Goal: Use online tool/utility: Utilize a website feature to perform a specific function

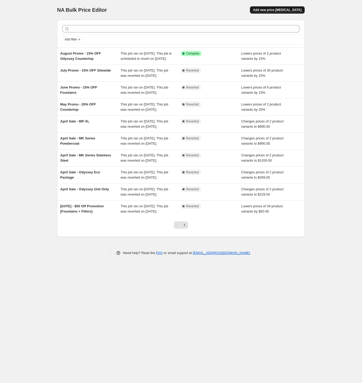
click at [275, 9] on span "Add new price [MEDICAL_DATA]" at bounding box center [277, 10] width 49 height 4
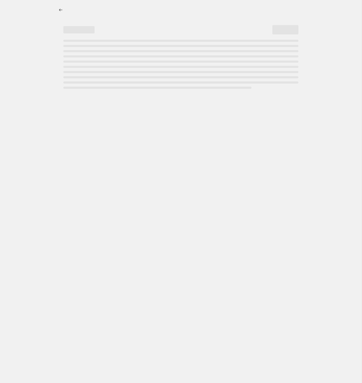
select select "percentage"
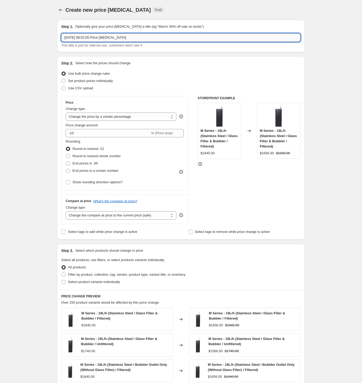
click at [118, 40] on input "[DATE] 08:52:05 Price [MEDICAL_DATA]" at bounding box center [181, 37] width 240 height 8
type input "September Promotion"
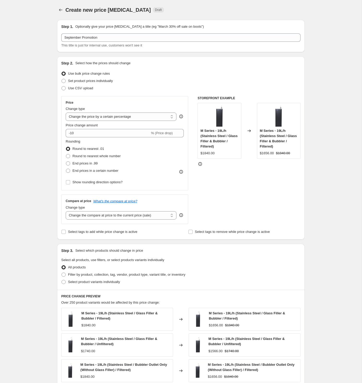
click at [41, 99] on div "Create new price [MEDICAL_DATA]. This page is ready Create new price [MEDICAL_D…" at bounding box center [181, 265] width 362 height 530
click at [96, 79] on span "Set product prices individually" at bounding box center [90, 81] width 45 height 4
click at [62, 79] on input "Set product prices individually" at bounding box center [62, 79] width 0 height 0
radio input "true"
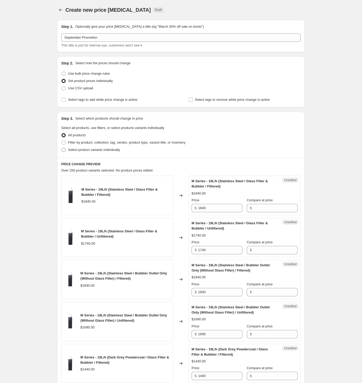
click at [79, 150] on span "Select product variants individually" at bounding box center [94, 150] width 52 height 4
click at [62, 148] on input "Select product variants individually" at bounding box center [62, 148] width 0 height 0
radio input "true"
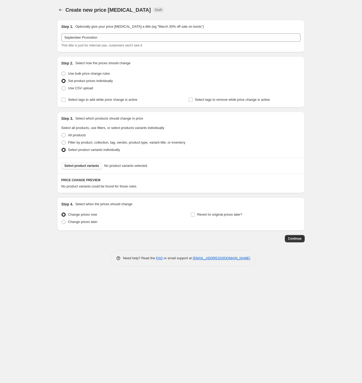
click at [80, 165] on span "Select product variants" at bounding box center [81, 166] width 35 height 4
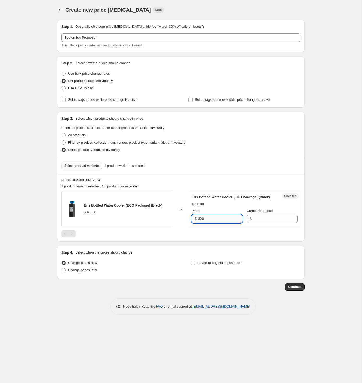
drag, startPoint x: 209, startPoint y: 223, endPoint x: 201, endPoint y: 223, distance: 7.8
click at [201, 223] on input "320" at bounding box center [220, 218] width 44 height 8
click at [267, 223] on input "Compare at price" at bounding box center [276, 218] width 44 height 8
type input "2"
type input "320"
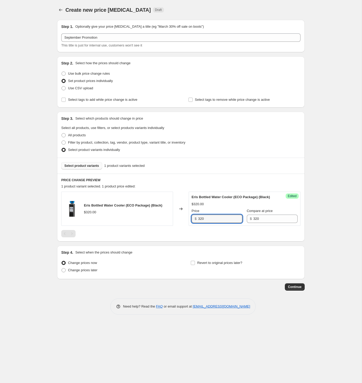
drag, startPoint x: 214, startPoint y: 221, endPoint x: 194, endPoint y: 223, distance: 19.9
click at [194, 223] on div "$ 320" at bounding box center [217, 218] width 51 height 8
drag, startPoint x: 208, startPoint y: 224, endPoint x: 194, endPoint y: 224, distance: 13.8
click at [194, 223] on div "$ 320" at bounding box center [217, 218] width 51 height 8
type input "299"
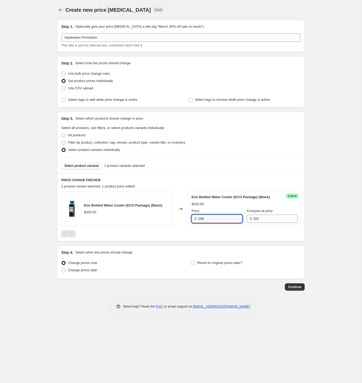
click at [38, 255] on div "Create new price [MEDICAL_DATA]. This page is ready Create new price [MEDICAL_D…" at bounding box center [181, 191] width 362 height 383
click at [84, 272] on span "Change prices later" at bounding box center [82, 270] width 29 height 4
click at [62, 268] on input "Change prices later" at bounding box center [62, 268] width 0 height 0
radio input "true"
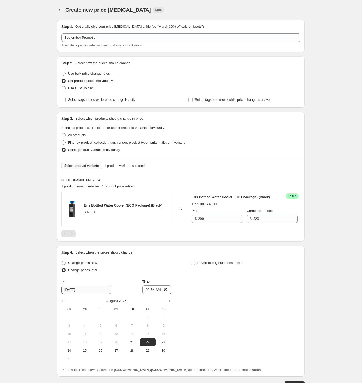
scroll to position [19, 0]
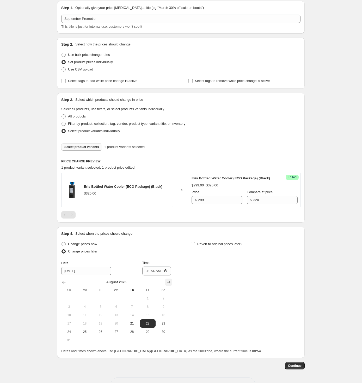
click at [171, 286] on button "Show next month, September 2025" at bounding box center [168, 281] width 7 height 7
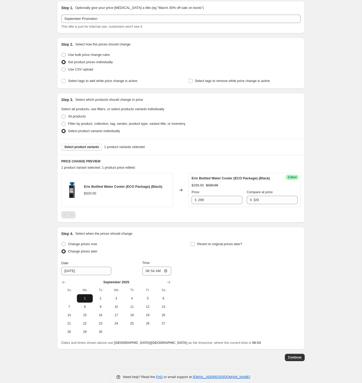
click at [84, 300] on span "1" at bounding box center [84, 298] width 11 height 4
type input "[DATE]"
click at [147, 275] on input "08:54" at bounding box center [156, 270] width 29 height 9
click at [154, 275] on input "01:54" at bounding box center [156, 270] width 29 height 9
click at [151, 275] on input "01:54" at bounding box center [156, 270] width 29 height 9
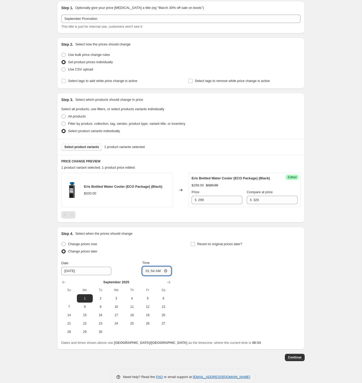
type input "01:00"
click at [198, 277] on div "Change prices now Change prices later Date [DATE] Time 01:00 [DATE] Su Mo Tu We…" at bounding box center [181, 288] width 240 height 96
click at [207, 246] on span "Revert to original prices later?" at bounding box center [220, 244] width 45 height 4
click at [195, 246] on input "Revert to original prices later?" at bounding box center [193, 244] width 4 height 4
checkbox input "true"
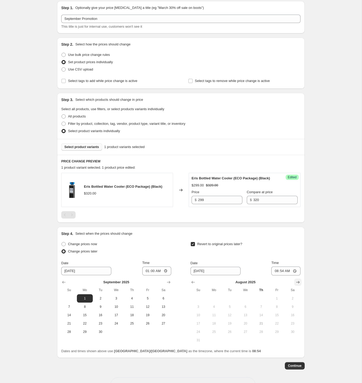
drag, startPoint x: 299, startPoint y: 286, endPoint x: 297, endPoint y: 289, distance: 3.6
click at [299, 285] on icon "Show next month, September 2025" at bounding box center [298, 281] width 5 height 5
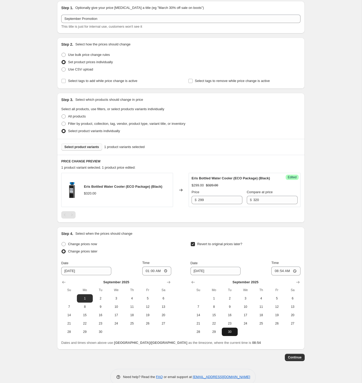
click at [229, 334] on span "30" at bounding box center [229, 332] width 11 height 4
type input "[DATE]"
click at [276, 275] on input "08:54" at bounding box center [286, 270] width 29 height 9
click at [283, 275] on input "11:59" at bounding box center [286, 270] width 29 height 9
type input "23:59"
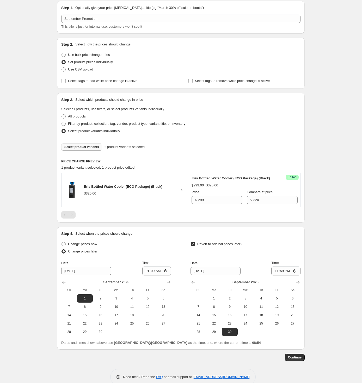
click at [329, 308] on div "Create new price [MEDICAL_DATA]. This page is ready Create new price [MEDICAL_D…" at bounding box center [181, 187] width 362 height 412
click at [297, 359] on span "Continue" at bounding box center [295, 357] width 14 height 4
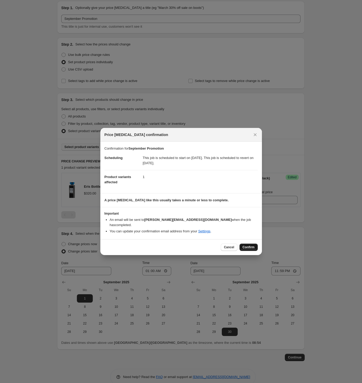
click at [250, 243] on button "Confirm" at bounding box center [249, 246] width 18 height 7
type input "September Promotion"
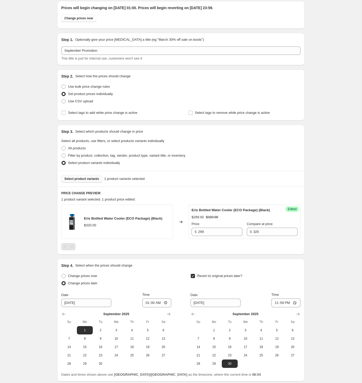
click at [33, 151] on div "September Promotion. This page is ready September Promotion Info Scheduled Copy…" at bounding box center [181, 202] width 362 height 443
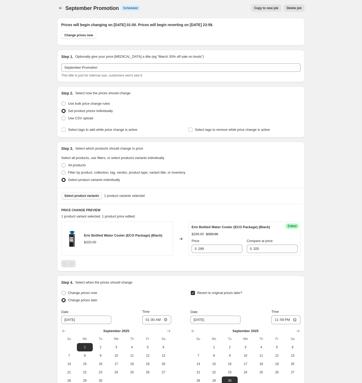
scroll to position [0, 0]
